Goal: Find specific page/section: Find specific page/section

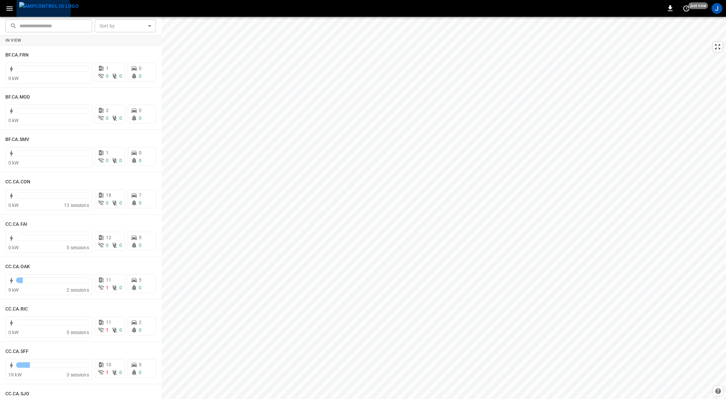
click at [39, 10] on img "menu" at bounding box center [49, 6] width 60 height 8
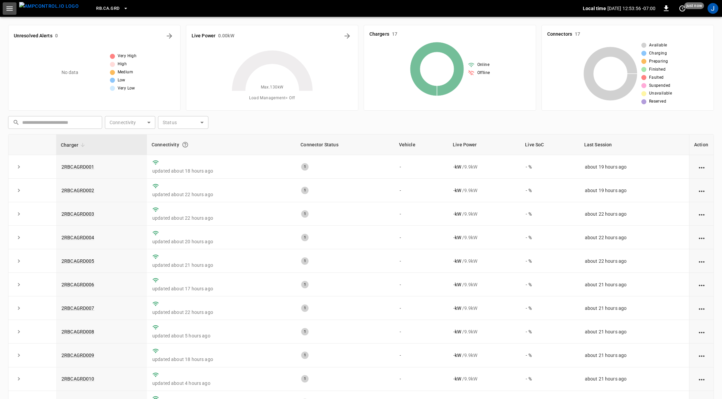
click at [8, 9] on icon "button" at bounding box center [9, 8] width 8 height 8
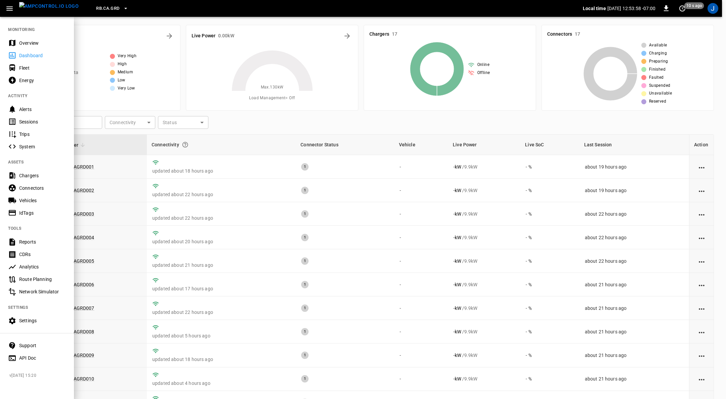
click at [49, 69] on div "Fleet" at bounding box center [42, 68] width 47 height 7
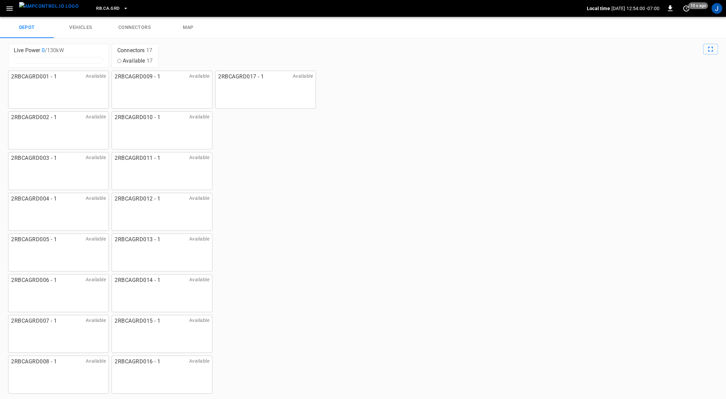
click at [145, 24] on link "connectors" at bounding box center [135, 28] width 54 height 22
